Goal: Task Accomplishment & Management: Complete application form

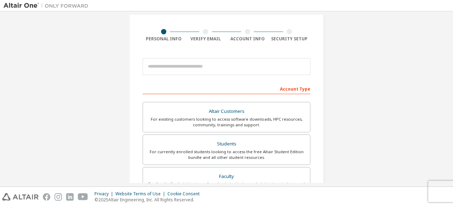
scroll to position [45, 0]
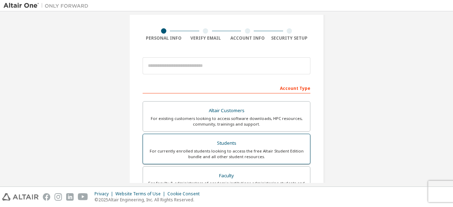
click at [227, 141] on div "Students" at bounding box center [226, 143] width 159 height 10
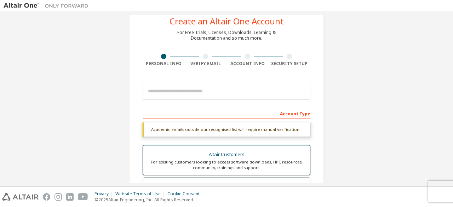
scroll to position [15, 0]
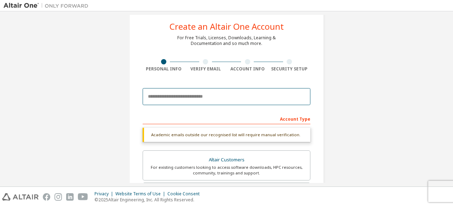
click at [172, 99] on input "email" at bounding box center [227, 96] width 168 height 17
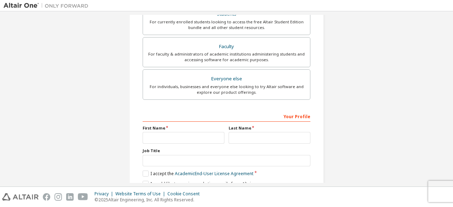
scroll to position [205, 0]
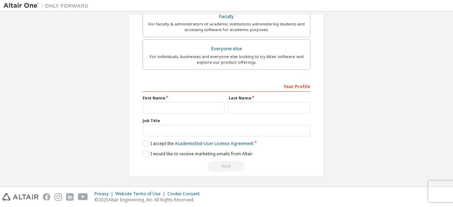
type input "**********"
click at [184, 104] on input "text" at bounding box center [184, 108] width 82 height 12
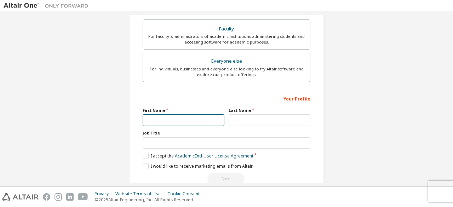
scroll to position [193, 0]
type input "**********"
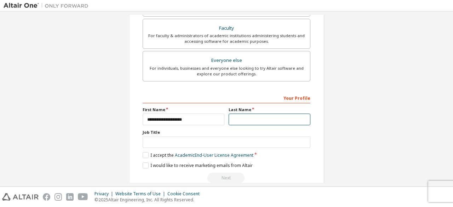
click at [241, 119] on input "text" at bounding box center [270, 120] width 82 height 12
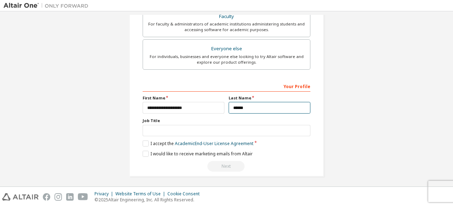
scroll to position [205, 0]
type input "******"
click at [143, 140] on label "I accept the Academic End-User License Agreement" at bounding box center [198, 143] width 111 height 6
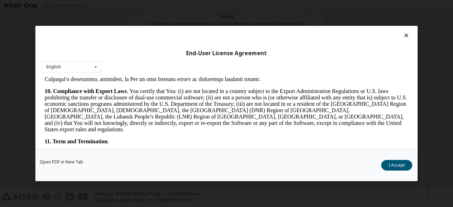
scroll to position [948, 0]
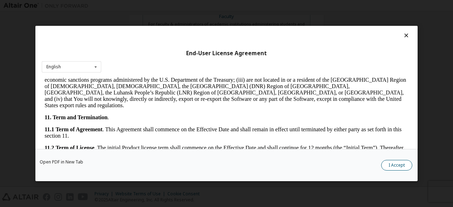
click at [402, 166] on button "I Accept" at bounding box center [396, 165] width 31 height 11
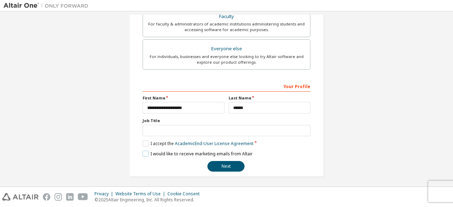
click at [143, 153] on label "I would like to receive marketing emails from Altair" at bounding box center [198, 154] width 110 height 6
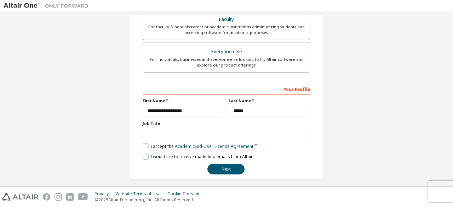
scroll to position [205, 0]
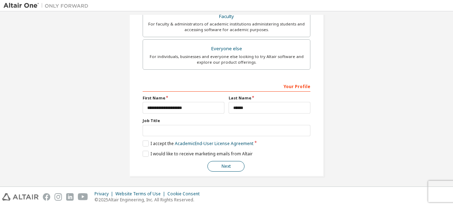
click at [224, 164] on button "Next" at bounding box center [225, 166] width 37 height 11
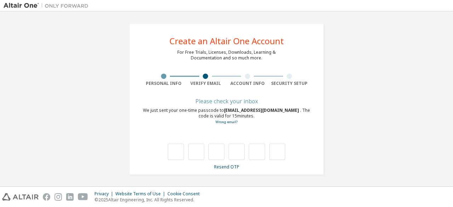
type input "*"
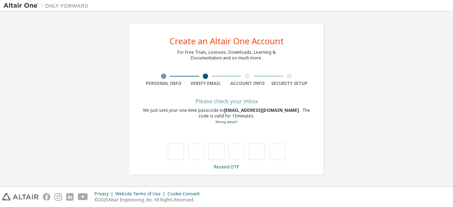
type input "*"
